Goal: Information Seeking & Learning: Learn about a topic

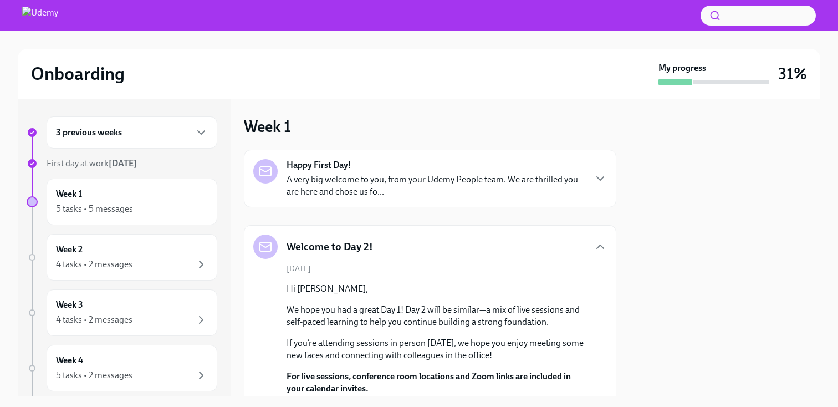
scroll to position [303, 0]
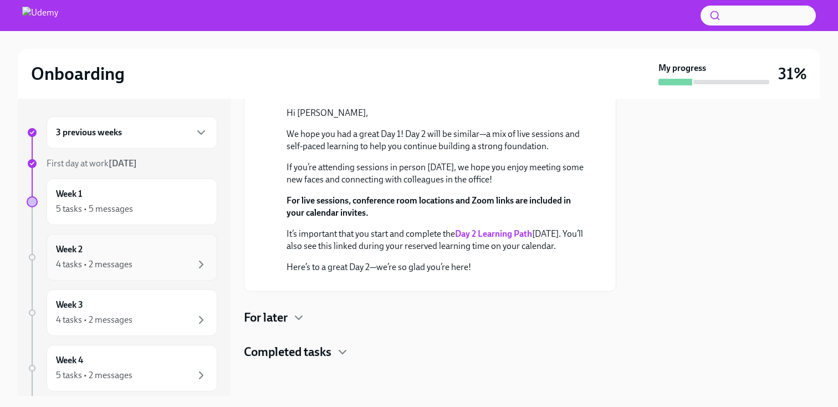
click at [112, 248] on div "Week 2 4 tasks • 2 messages" at bounding box center [132, 257] width 152 height 28
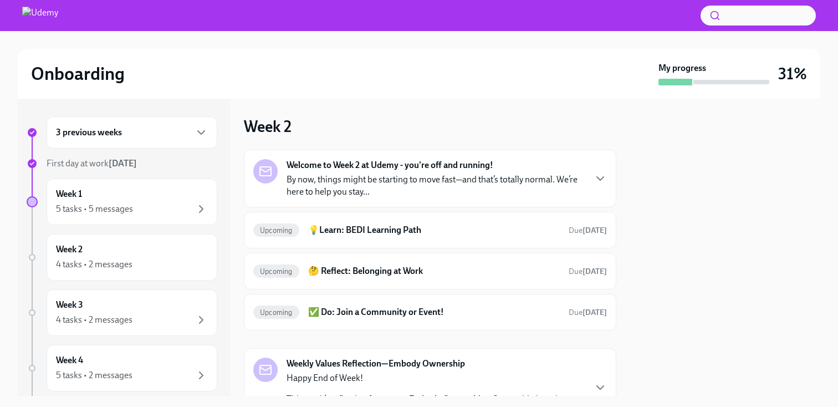
click at [377, 177] on p "By now, things might be starting to move fast—and that’s totally normal. We’re …" at bounding box center [435, 185] width 298 height 24
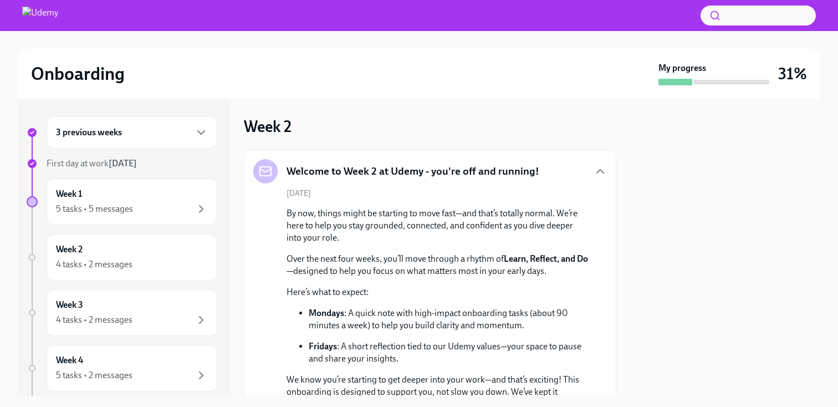
click at [377, 177] on h5 "Welcome to Week 2 at Udemy - you're off and running!" at bounding box center [412, 171] width 253 height 14
click at [362, 170] on h5 "Welcome to Week 2 at Udemy - you're off and running!" at bounding box center [412, 171] width 253 height 14
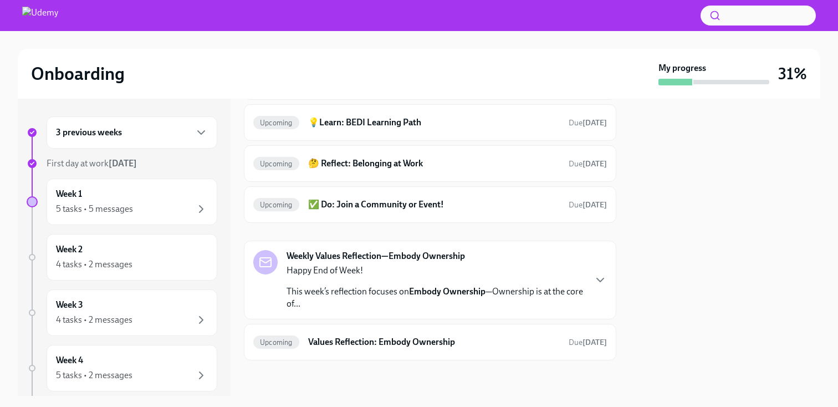
scroll to position [501, 0]
click at [361, 129] on h6 "💡Learn: BEDI Learning Path" at bounding box center [434, 122] width 252 height 12
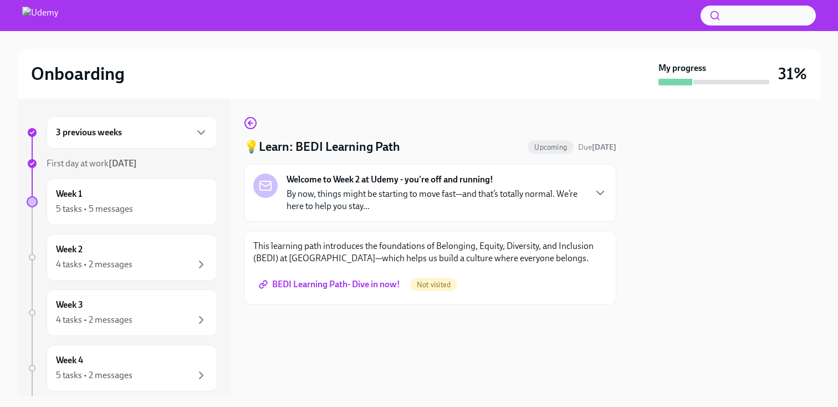
click at [357, 257] on p "This learning path introduces the foundations of Belonging, Equity, Diversity, …" at bounding box center [429, 252] width 353 height 24
click at [349, 285] on span "BEDI Learning Path- Dive in now!" at bounding box center [330, 284] width 139 height 11
